Goal: Information Seeking & Learning: Compare options

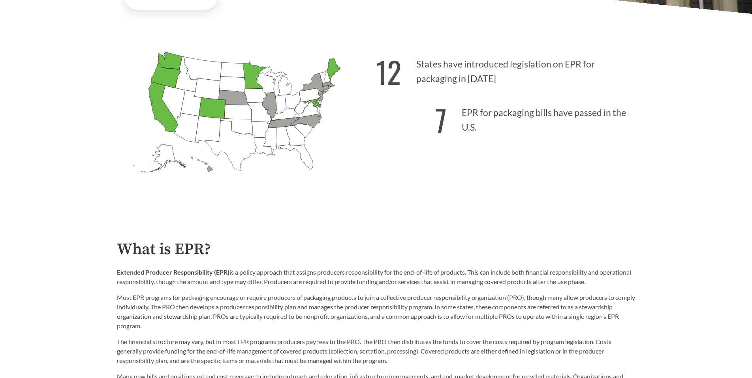
scroll to position [263, 0]
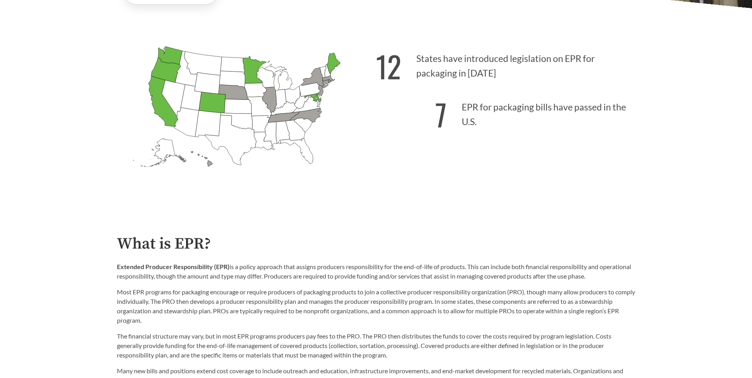
click at [257, 79] on icon "[US_STATE] Introduced:" at bounding box center [266, 77] width 19 height 21
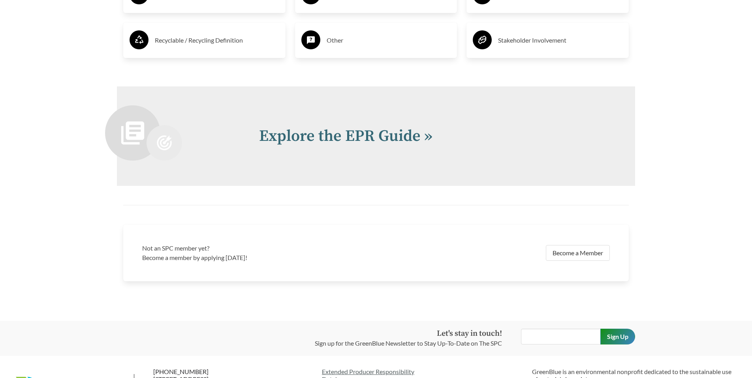
scroll to position [1685, 0]
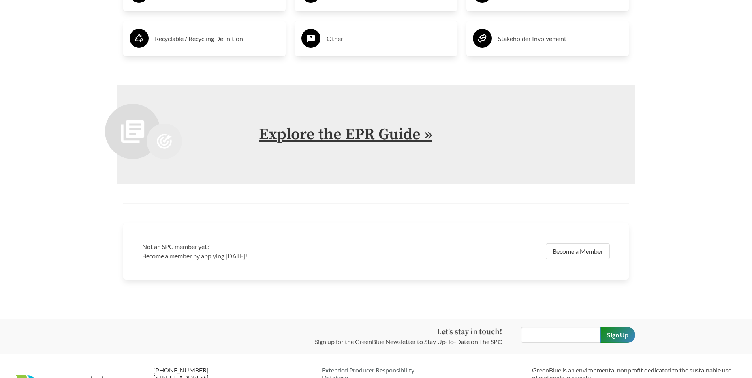
click at [353, 130] on link "Explore the EPR Guide »" at bounding box center [345, 135] width 173 height 20
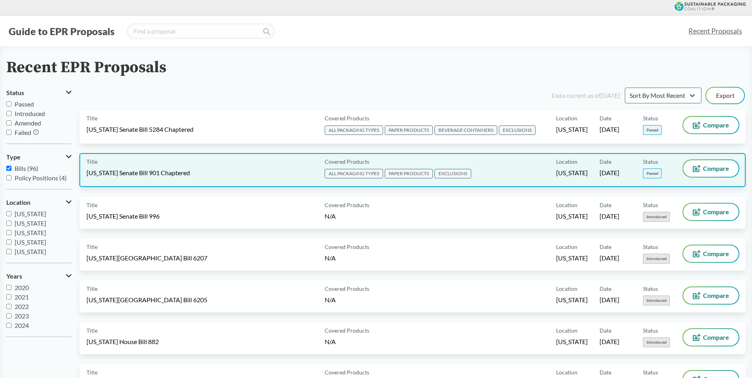
scroll to position [184, 0]
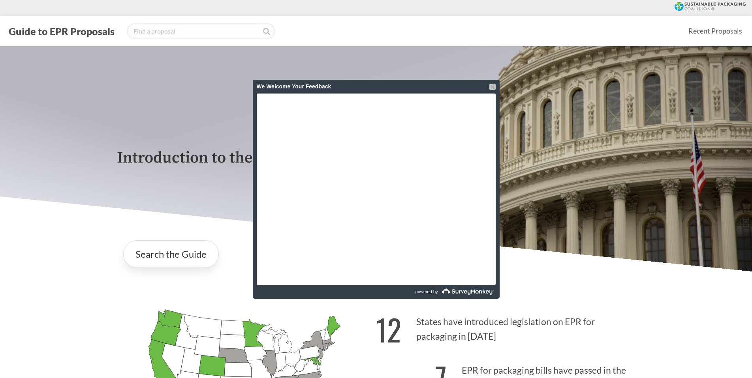
click at [494, 88] on div at bounding box center [492, 87] width 6 height 6
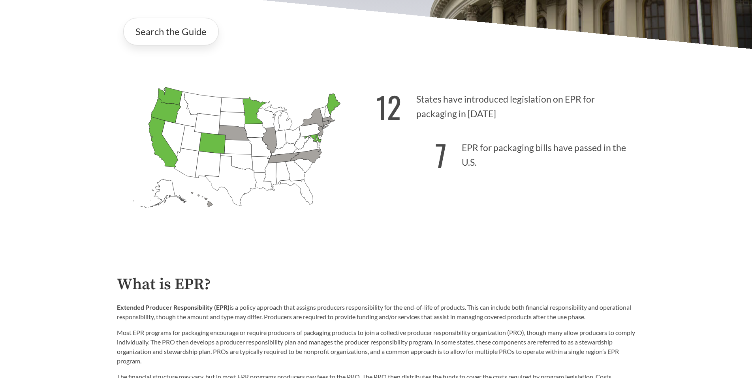
scroll to position [131, 0]
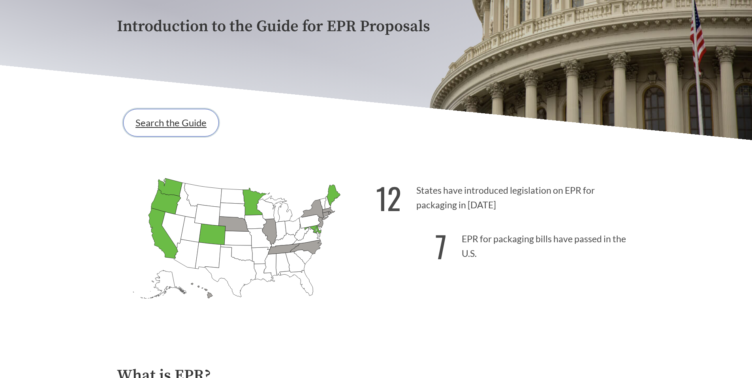
click at [192, 136] on link "Search the Guide" at bounding box center [171, 123] width 96 height 28
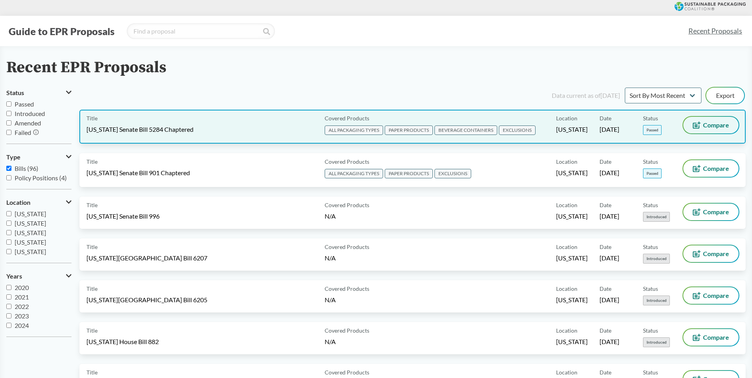
click at [702, 127] on button "Compare" at bounding box center [710, 125] width 55 height 17
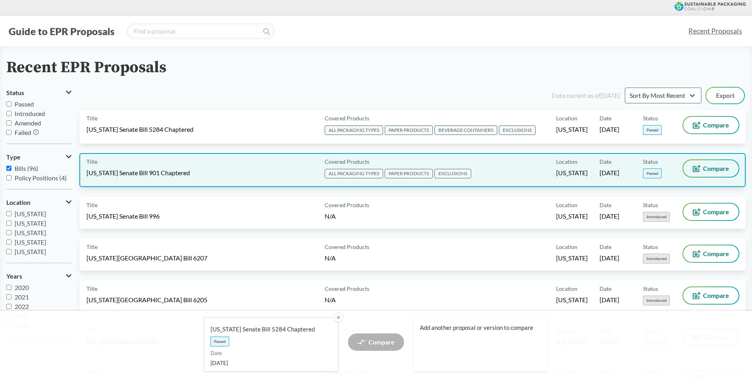
click at [703, 164] on button "Compare" at bounding box center [710, 168] width 55 height 17
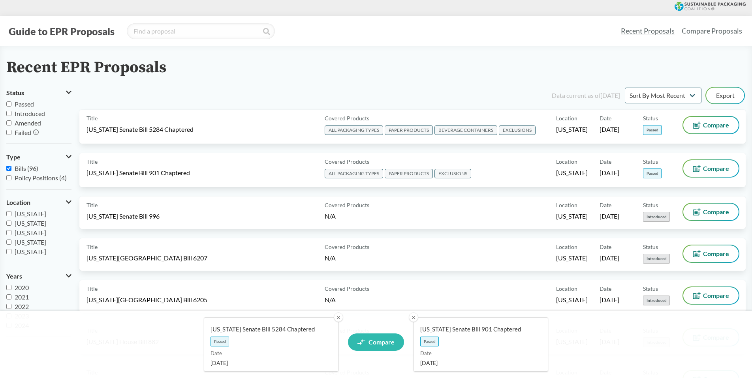
click at [379, 340] on span "Compare" at bounding box center [381, 342] width 26 height 6
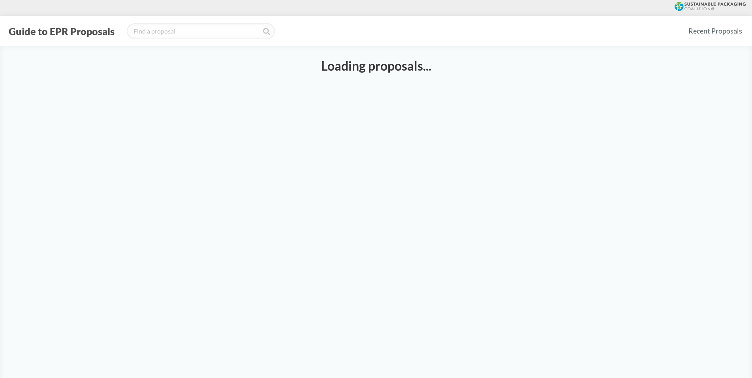
select select "SB5284C"
select select "SB901C"
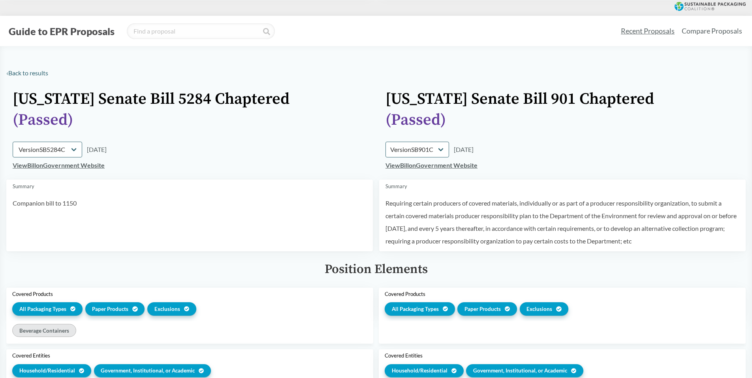
click at [289, 161] on td "View Bill on Government Website" at bounding box center [189, 169] width 366 height 22
drag, startPoint x: 388, startPoint y: 203, endPoint x: 667, endPoint y: 245, distance: 282.6
click at [667, 245] on p "Requiring certain producers of covered materials, individually or as part of a …" at bounding box center [562, 222] width 354 height 51
copy p "equiring certain producers of covered materials, individually or as part of a p…"
click at [189, 26] on input "search" at bounding box center [201, 31] width 148 height 16
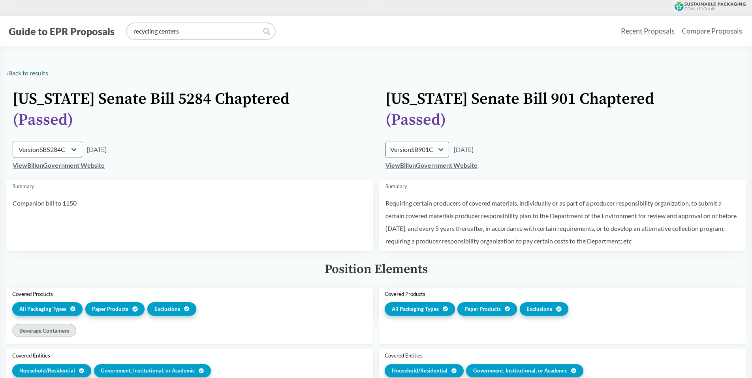
type input "recycling centers"
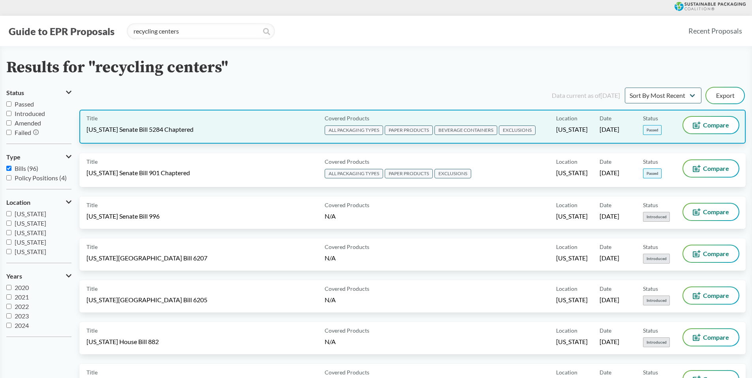
click at [281, 128] on div "Title [US_STATE] Senate Bill 5284 Chaptered" at bounding box center [203, 127] width 235 height 20
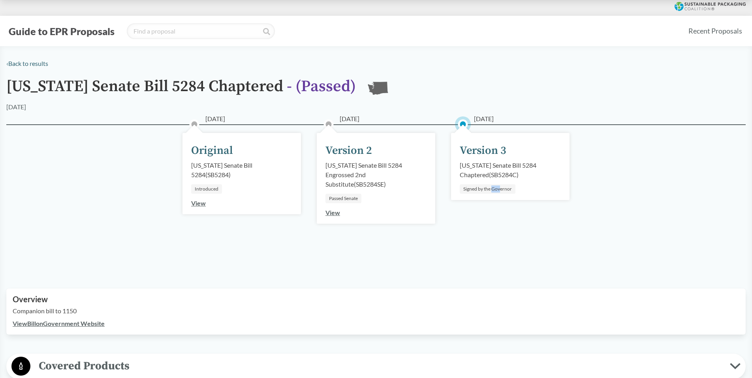
drag, startPoint x: 493, startPoint y: 192, endPoint x: 499, endPoint y: 188, distance: 7.7
click at [499, 188] on div "Signed by the Governor" at bounding box center [488, 188] width 56 height 9
click at [434, 210] on div "[DATE] Version 2 [US_STATE] Senate Bill 5284 Engrossed 2nd Substitute ( SB5284S…" at bounding box center [376, 178] width 118 height 91
click at [493, 192] on div "Signed by the Governor" at bounding box center [488, 188] width 56 height 9
click at [330, 216] on div "View" at bounding box center [332, 212] width 15 height 9
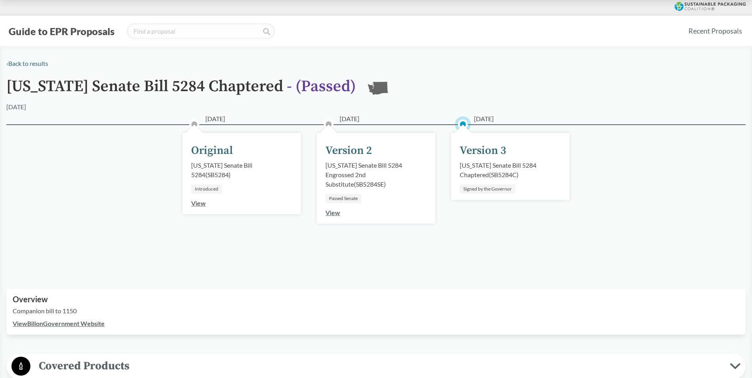
click at [486, 154] on div "Version 3" at bounding box center [483, 151] width 47 height 17
click at [334, 216] on link "View" at bounding box center [332, 213] width 15 height 8
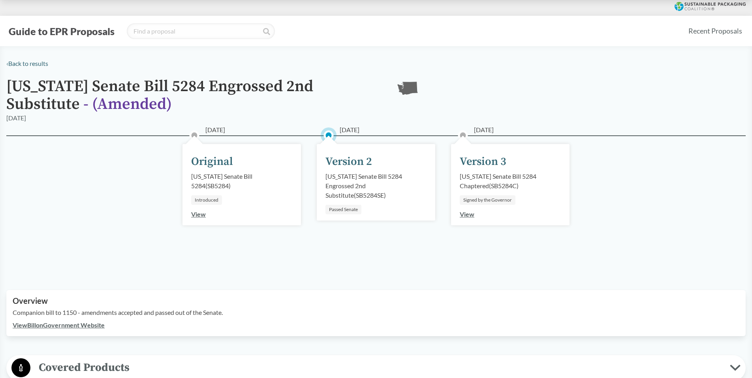
click at [502, 167] on div "Version 3" at bounding box center [483, 162] width 47 height 17
click at [468, 214] on link "View" at bounding box center [467, 214] width 15 height 8
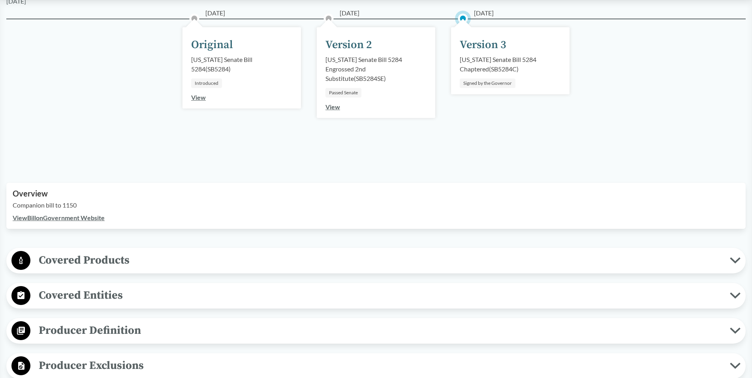
scroll to position [131, 0]
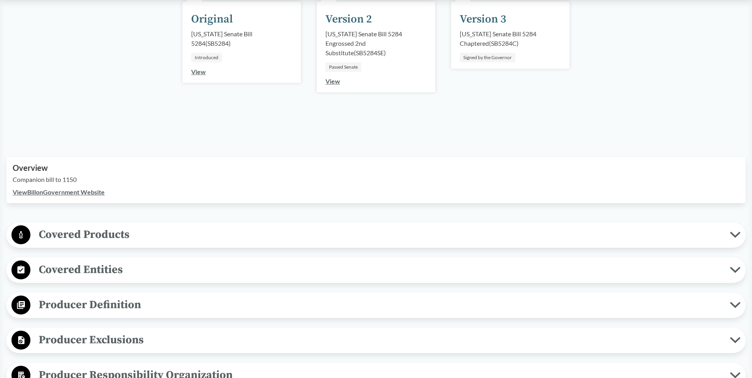
drag, startPoint x: 229, startPoint y: 191, endPoint x: 197, endPoint y: 193, distance: 32.0
click at [227, 191] on div "View Bill on Government Website" at bounding box center [376, 192] width 726 height 9
click at [98, 190] on link "View Bill on Government Website" at bounding box center [59, 192] width 92 height 8
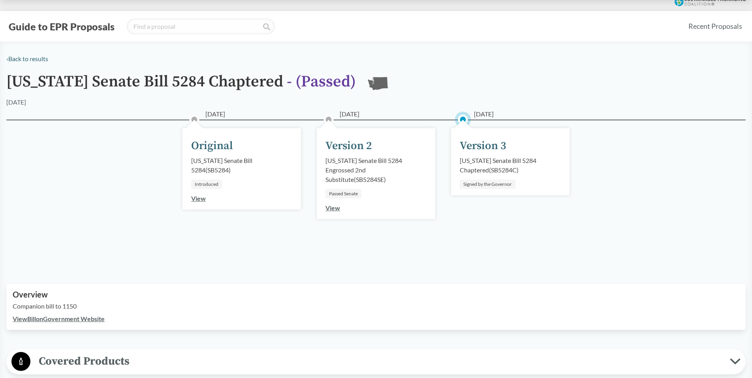
scroll to position [0, 0]
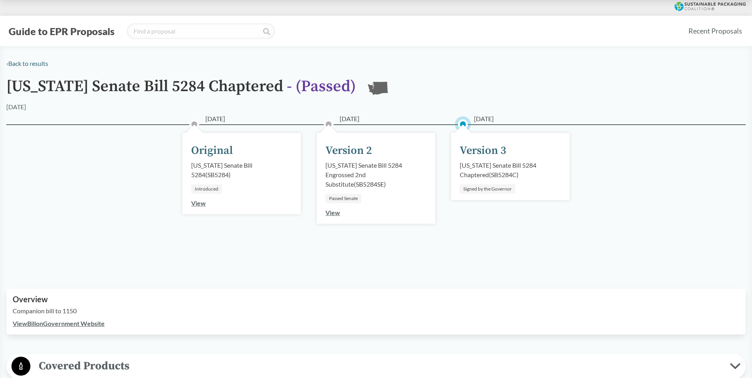
type input "recycling centers"
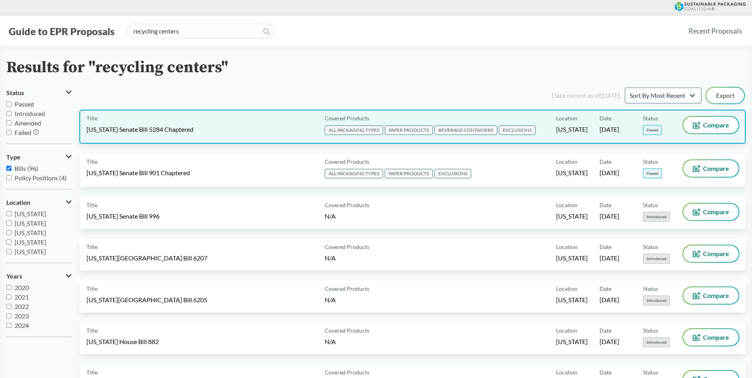
click at [545, 124] on div "Covered Products ALL PACKAGING TYPES PAPER PRODUCTS BEVERAGE CONTAINERS EXCLUSI…" at bounding box center [438, 127] width 235 height 20
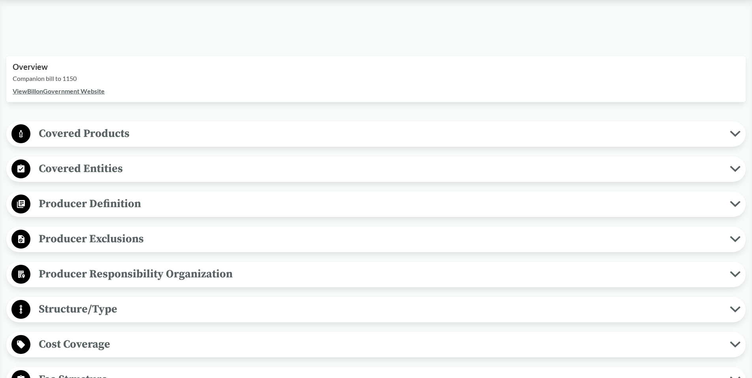
scroll to position [237, 0]
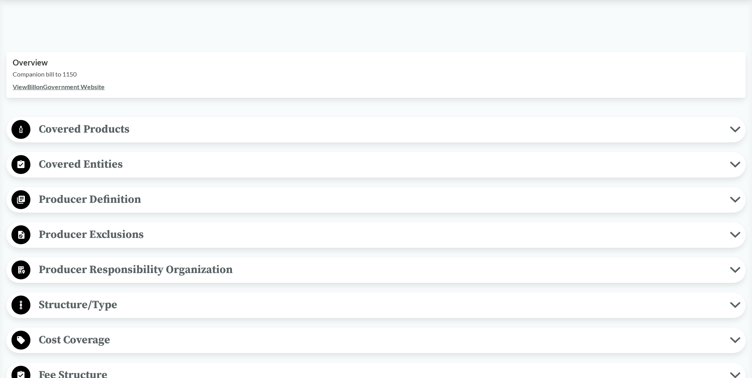
click at [266, 131] on span "Covered Products" at bounding box center [379, 129] width 699 height 18
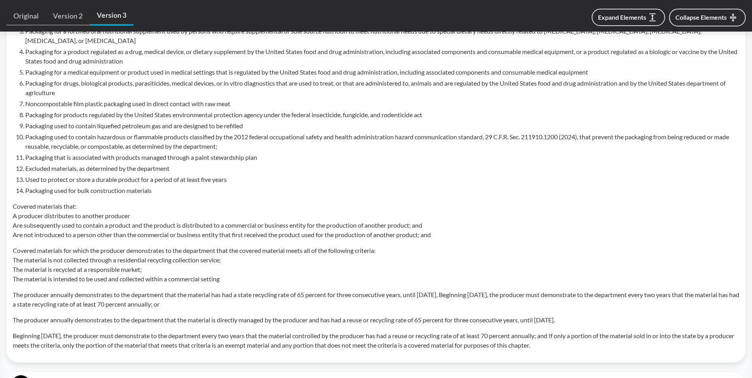
scroll to position [605, 0]
